Goal: Task Accomplishment & Management: Use online tool/utility

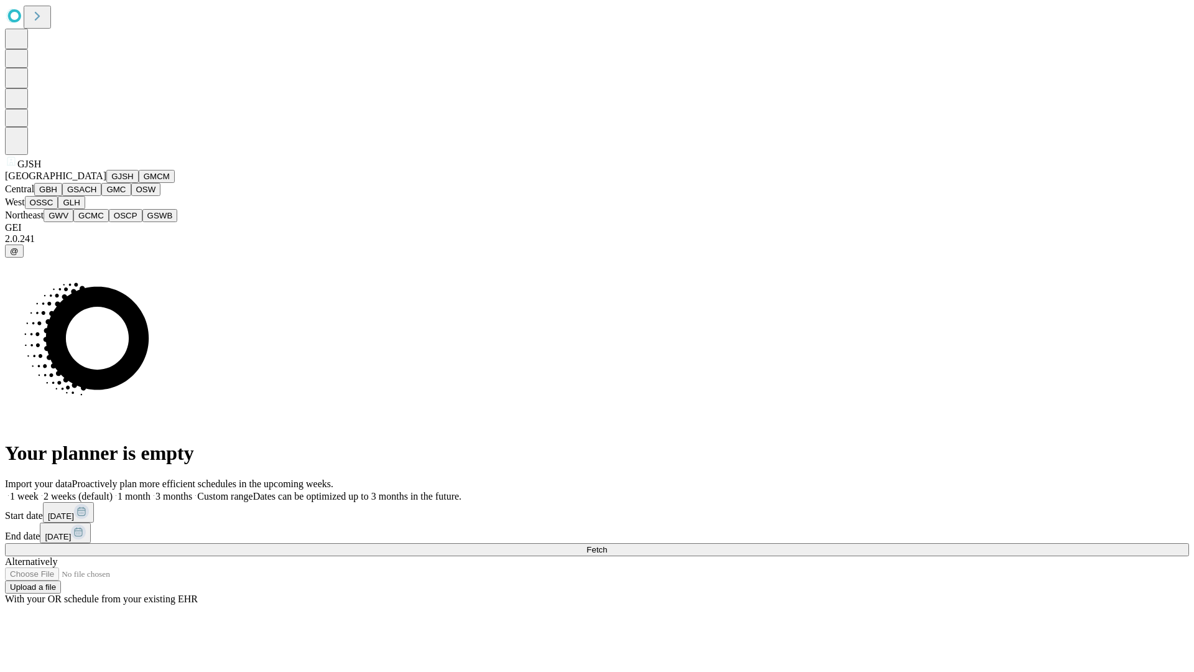
click at [106, 183] on button "GJSH" at bounding box center [122, 176] width 32 height 13
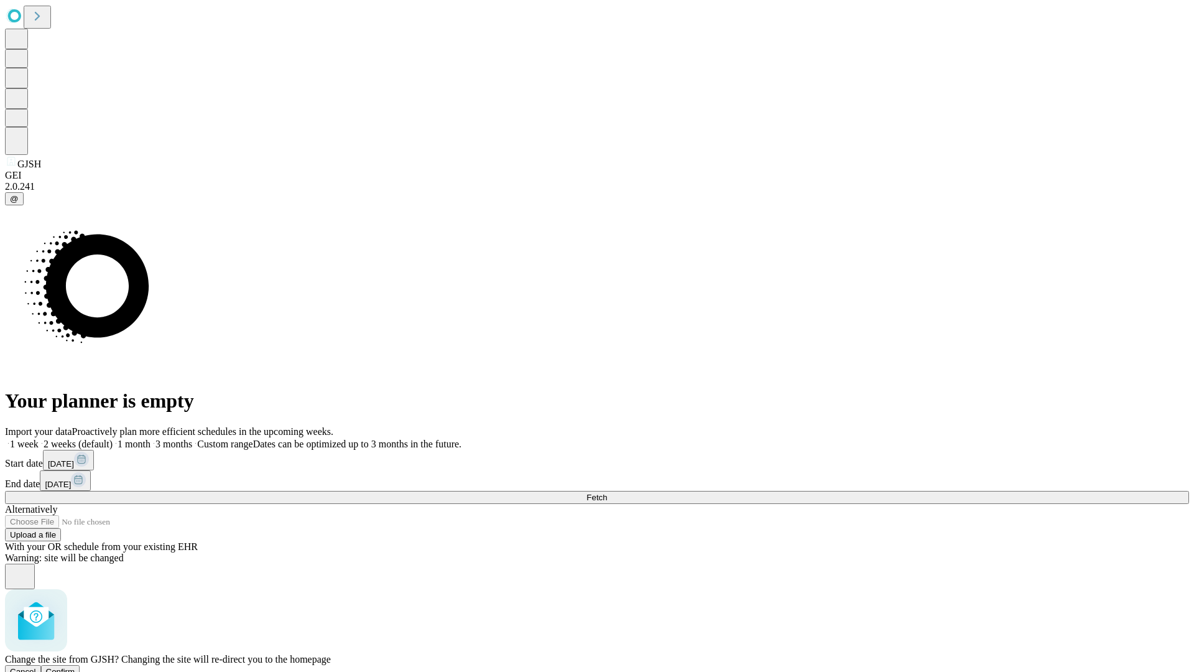
click at [75, 667] on span "Confirm" at bounding box center [60, 671] width 29 height 9
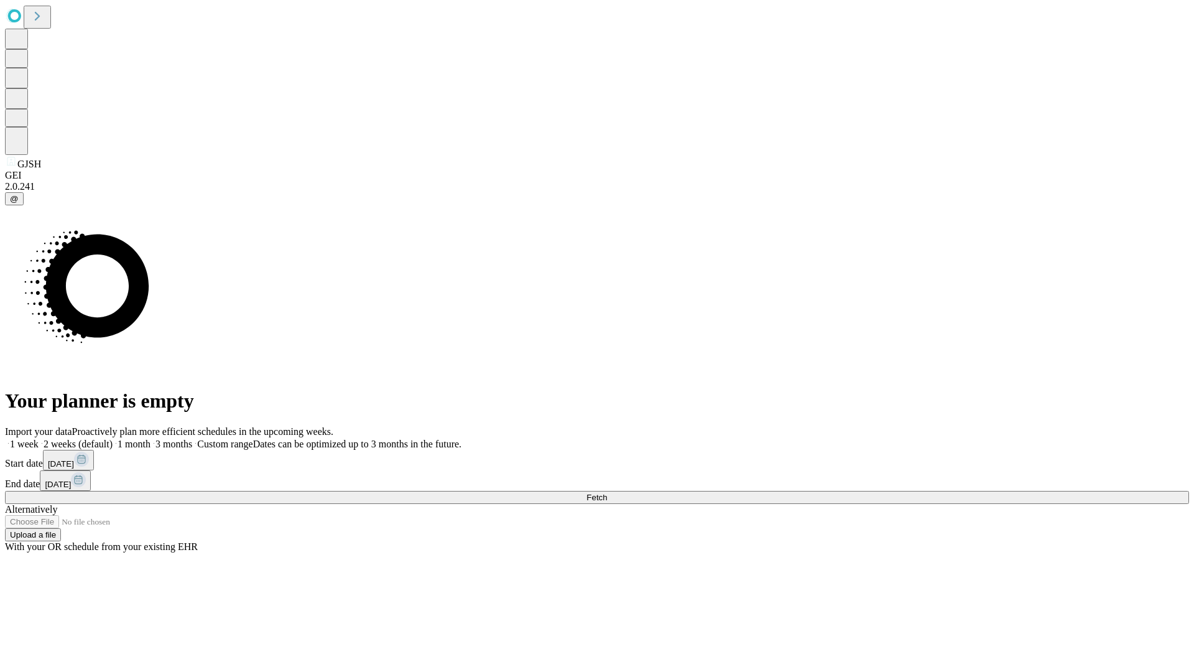
click at [151, 439] on label "1 month" at bounding box center [132, 444] width 38 height 11
click at [607, 493] on span "Fetch" at bounding box center [597, 497] width 21 height 9
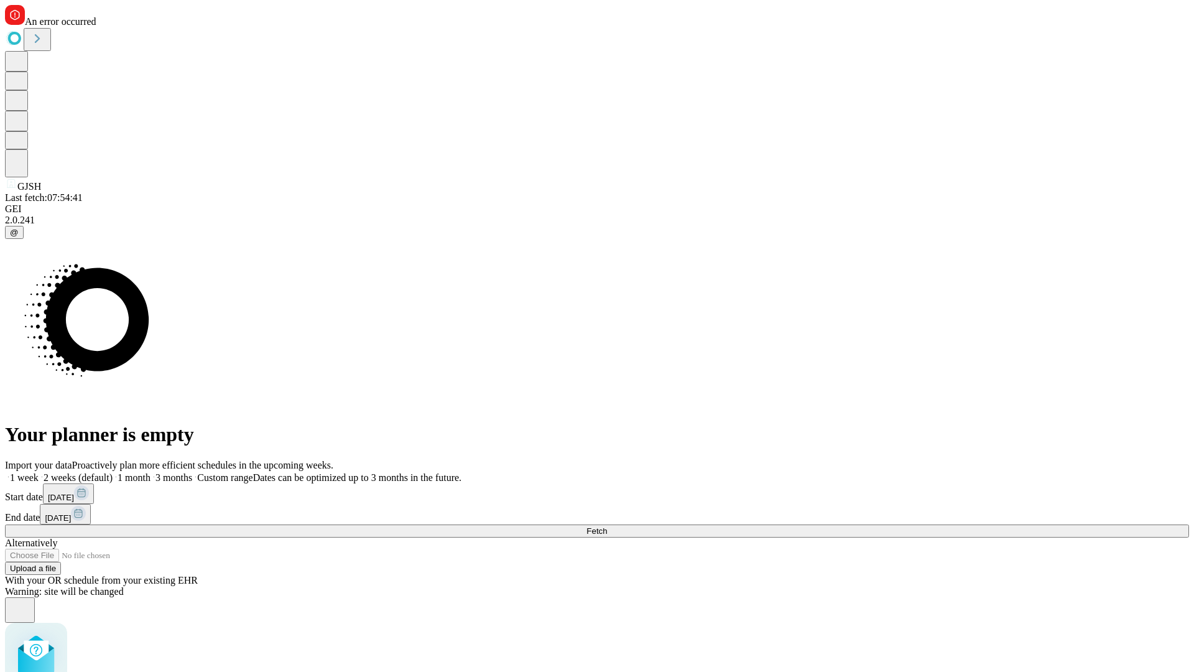
click at [151, 472] on label "1 month" at bounding box center [132, 477] width 38 height 11
click at [607, 526] on span "Fetch" at bounding box center [597, 530] width 21 height 9
click at [151, 472] on label "1 month" at bounding box center [132, 477] width 38 height 11
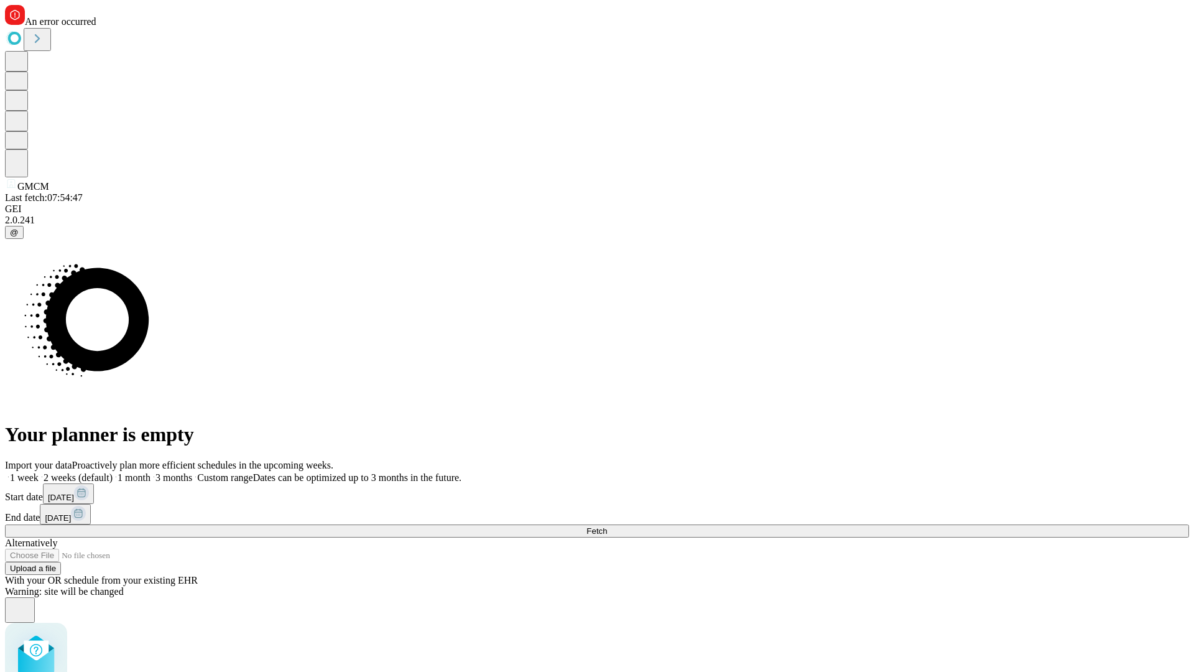
click at [607, 526] on span "Fetch" at bounding box center [597, 530] width 21 height 9
click at [151, 472] on label "1 month" at bounding box center [132, 477] width 38 height 11
click at [607, 526] on span "Fetch" at bounding box center [597, 530] width 21 height 9
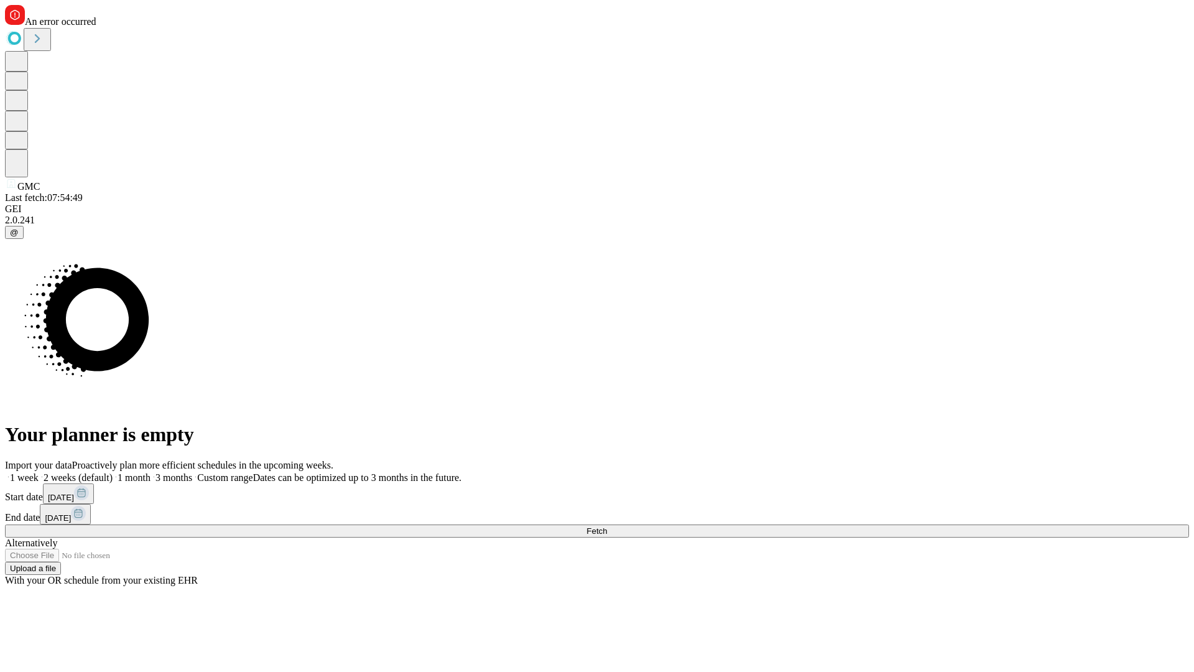
click at [151, 472] on label "1 month" at bounding box center [132, 477] width 38 height 11
click at [607, 526] on span "Fetch" at bounding box center [597, 530] width 21 height 9
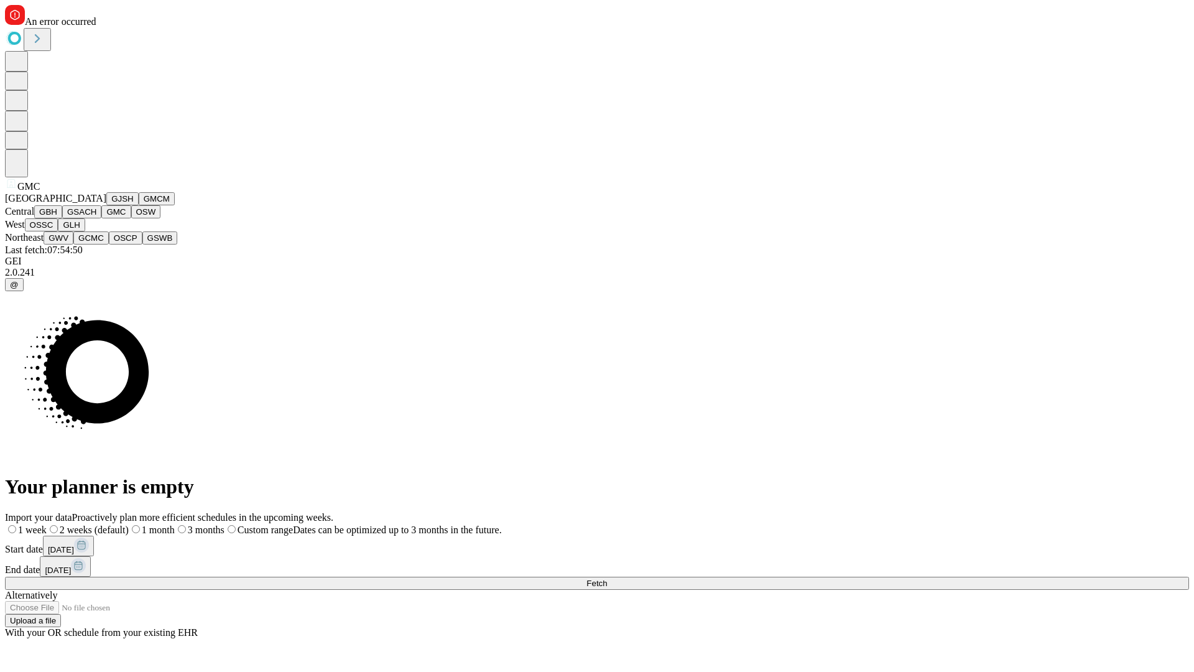
click at [131, 218] on button "OSW" at bounding box center [146, 211] width 30 height 13
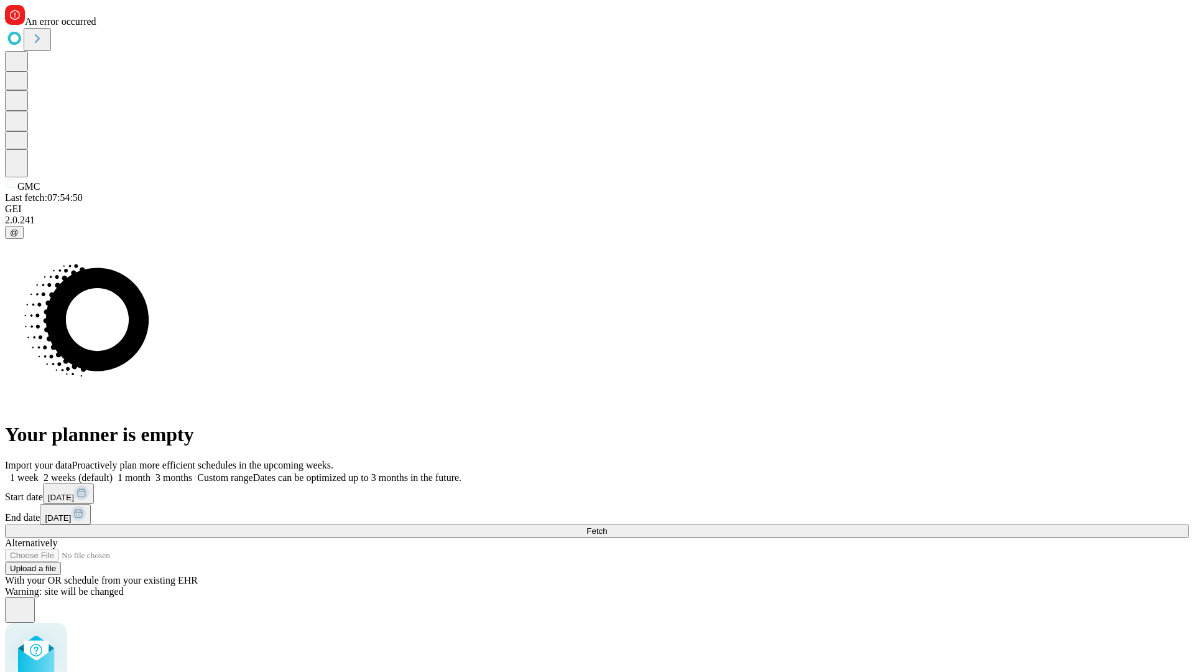
click at [151, 472] on label "1 month" at bounding box center [132, 477] width 38 height 11
click at [607, 526] on span "Fetch" at bounding box center [597, 530] width 21 height 9
click at [151, 472] on label "1 month" at bounding box center [132, 477] width 38 height 11
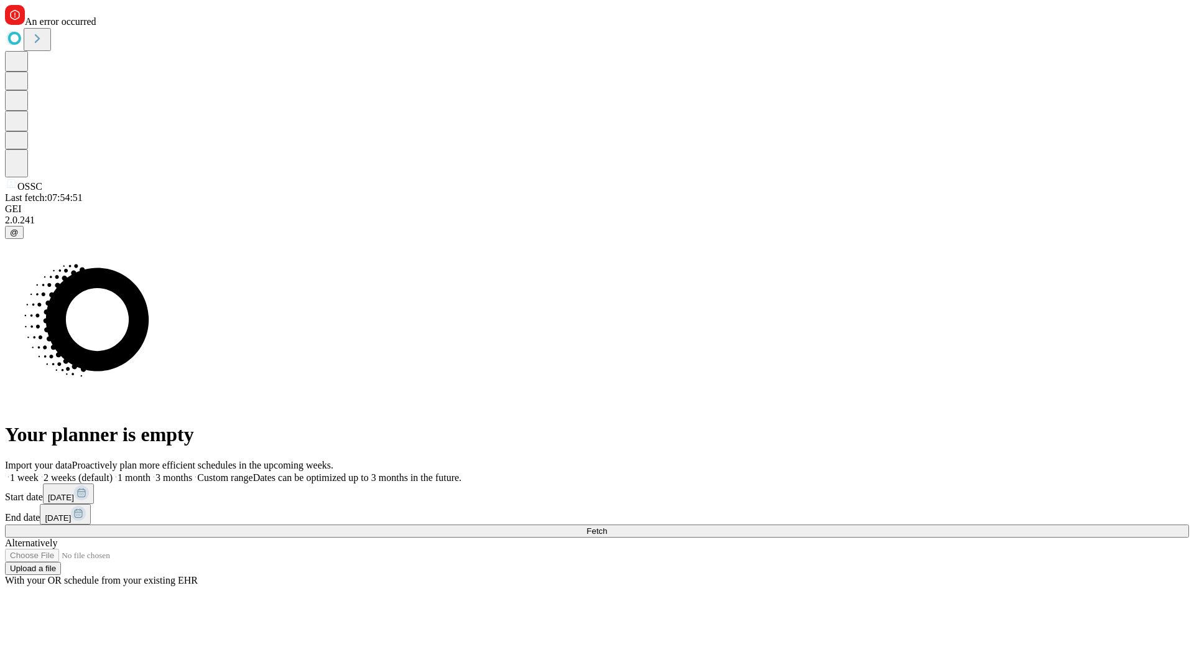
click at [607, 526] on span "Fetch" at bounding box center [597, 530] width 21 height 9
click at [151, 472] on label "1 month" at bounding box center [132, 477] width 38 height 11
click at [607, 526] on span "Fetch" at bounding box center [597, 530] width 21 height 9
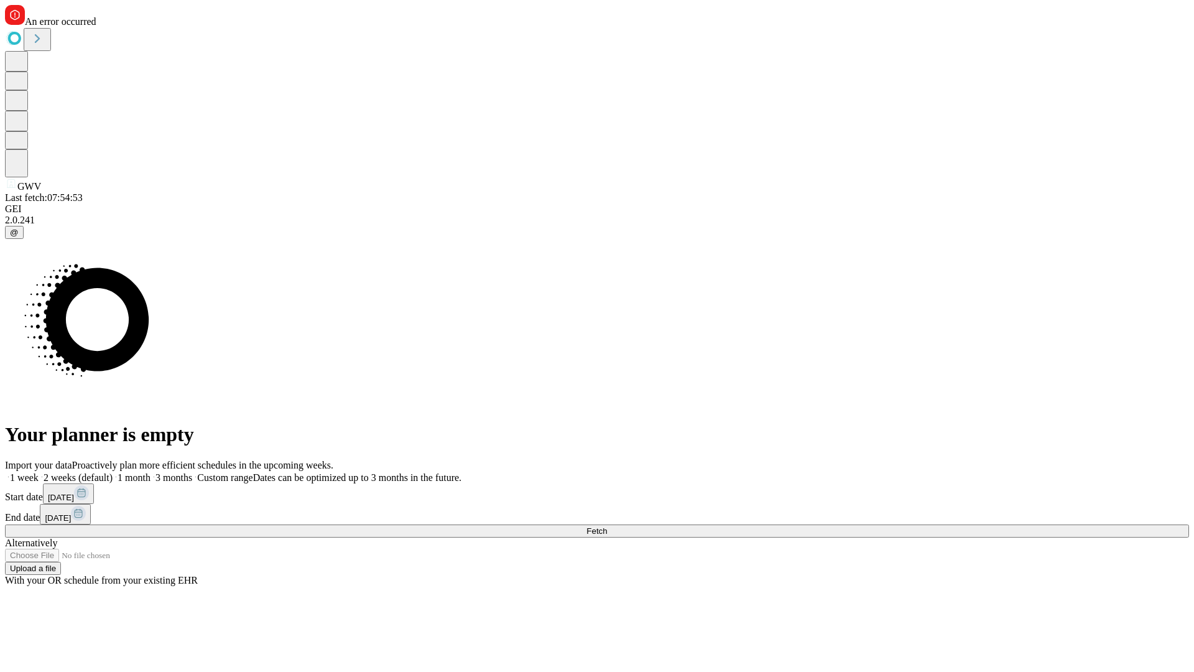
click at [151, 472] on label "1 month" at bounding box center [132, 477] width 38 height 11
click at [607, 526] on span "Fetch" at bounding box center [597, 530] width 21 height 9
click at [151, 472] on label "1 month" at bounding box center [132, 477] width 38 height 11
click at [607, 526] on span "Fetch" at bounding box center [597, 530] width 21 height 9
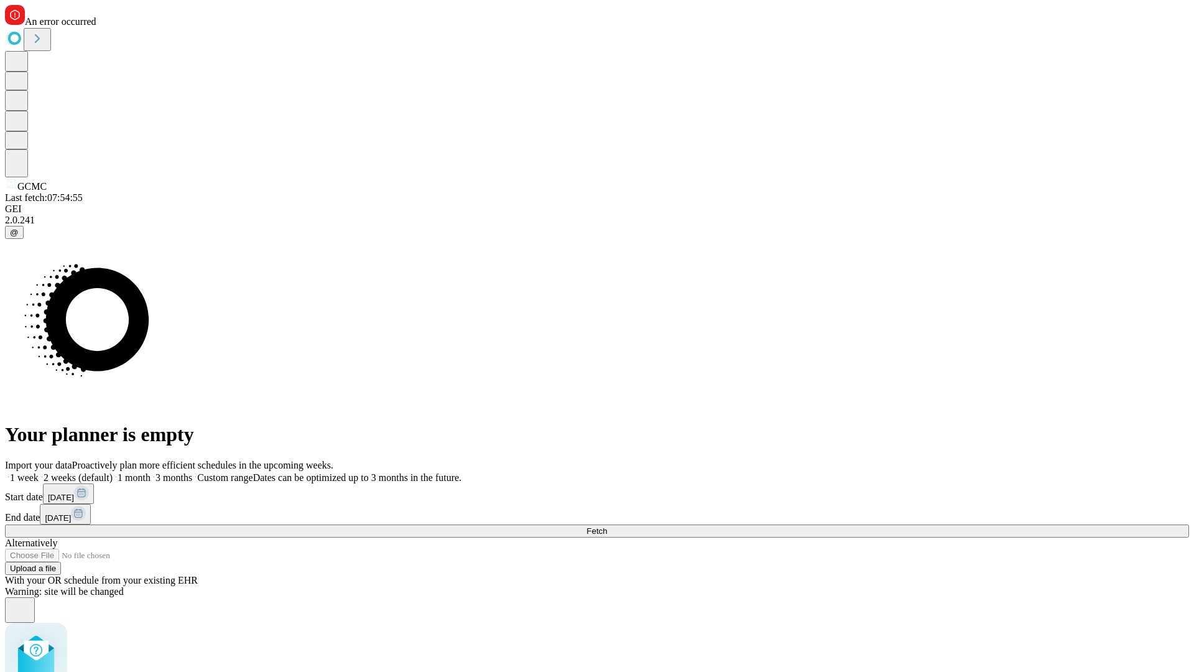
click at [151, 472] on label "1 month" at bounding box center [132, 477] width 38 height 11
click at [607, 526] on span "Fetch" at bounding box center [597, 530] width 21 height 9
click at [151, 472] on label "1 month" at bounding box center [132, 477] width 38 height 11
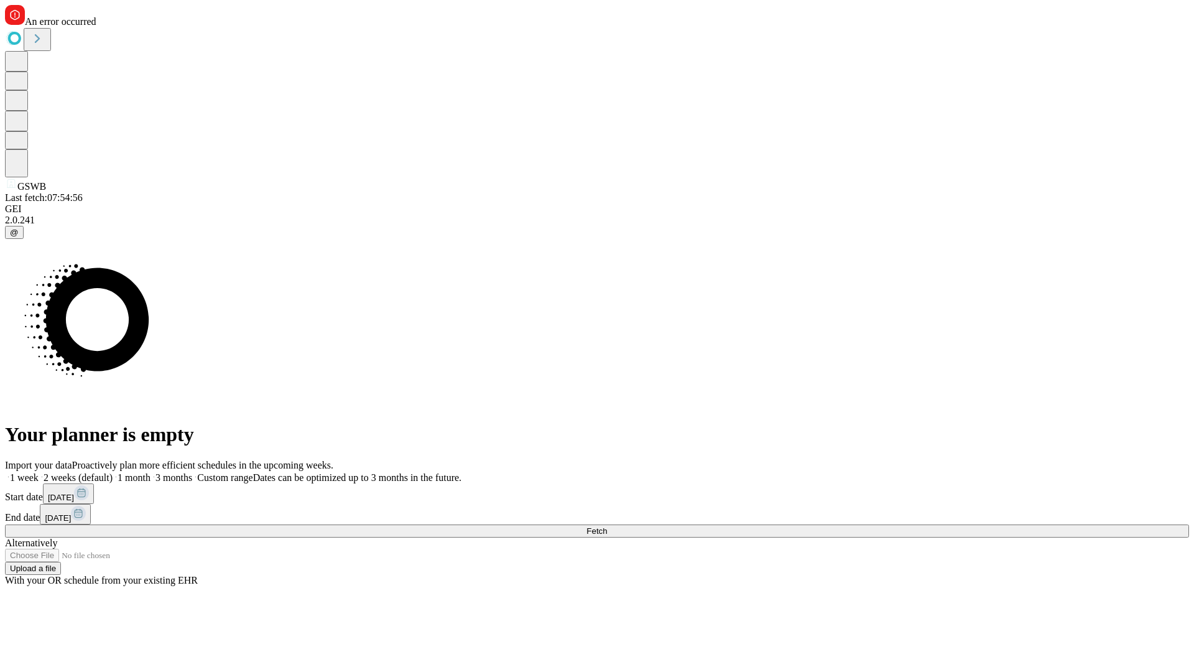
click at [607, 526] on span "Fetch" at bounding box center [597, 530] width 21 height 9
